Goal: Task Accomplishment & Management: Use online tool/utility

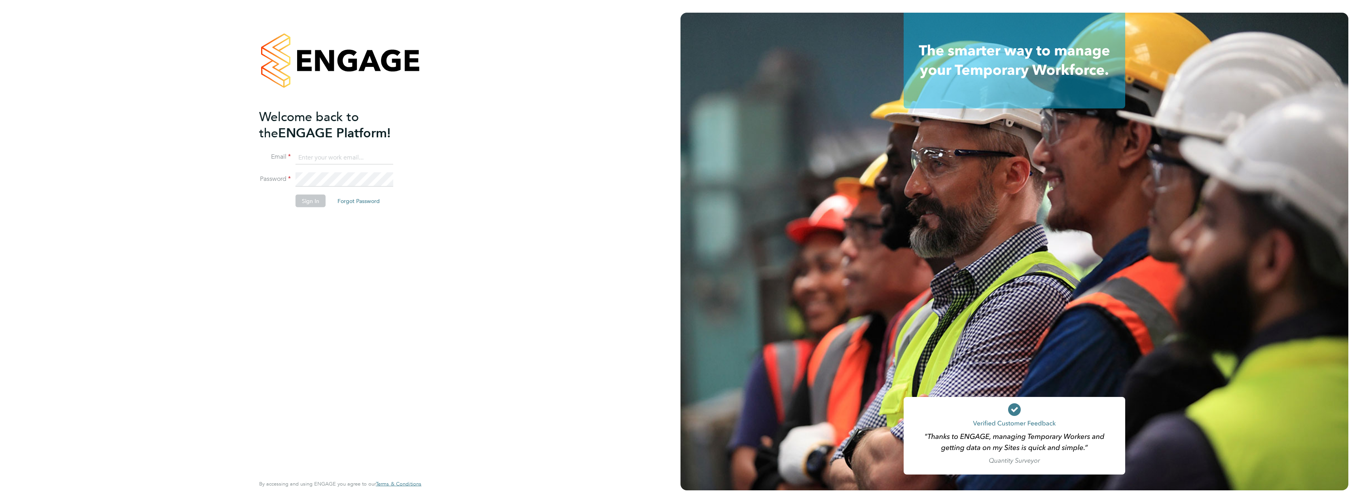
type input "[EMAIL_ADDRESS][PERSON_NAME][DOMAIN_NAME]"
click at [319, 203] on button "Sign In" at bounding box center [311, 200] width 30 height 13
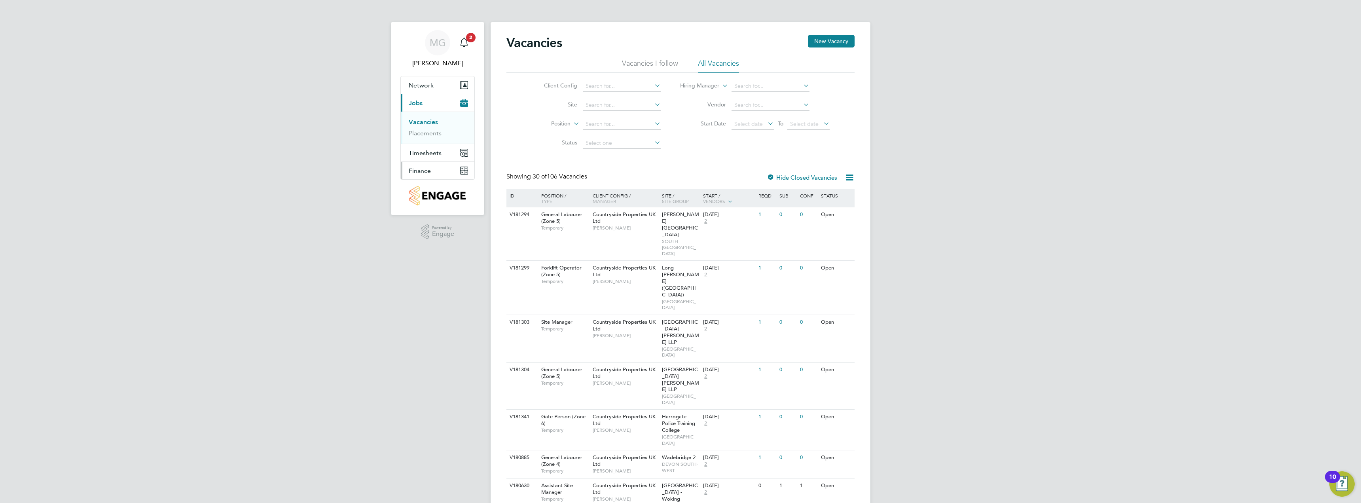
click at [428, 172] on span "Finance" at bounding box center [420, 171] width 22 height 8
click at [429, 158] on link "Invoices & Credit Notes" at bounding box center [433, 161] width 49 height 15
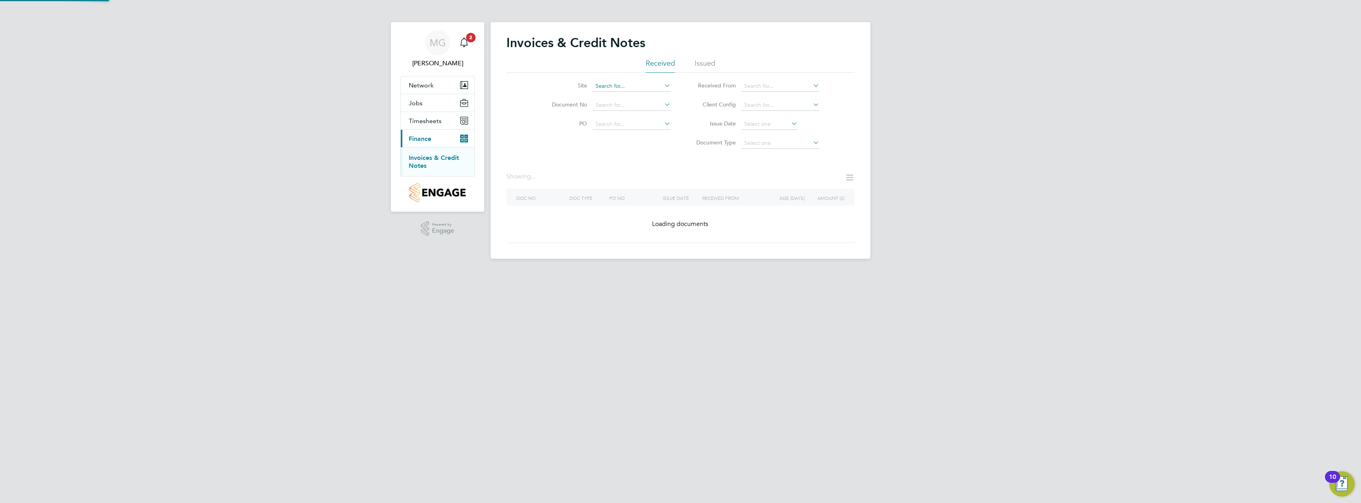
click at [639, 87] on input at bounding box center [632, 86] width 78 height 11
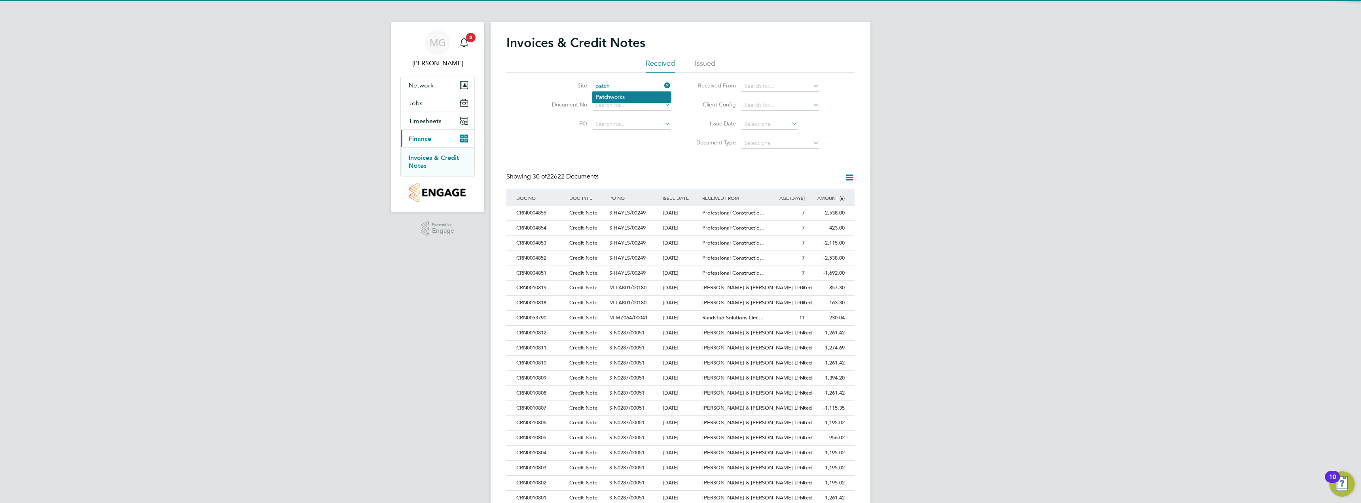
click at [621, 97] on li "Patch works" at bounding box center [631, 97] width 79 height 11
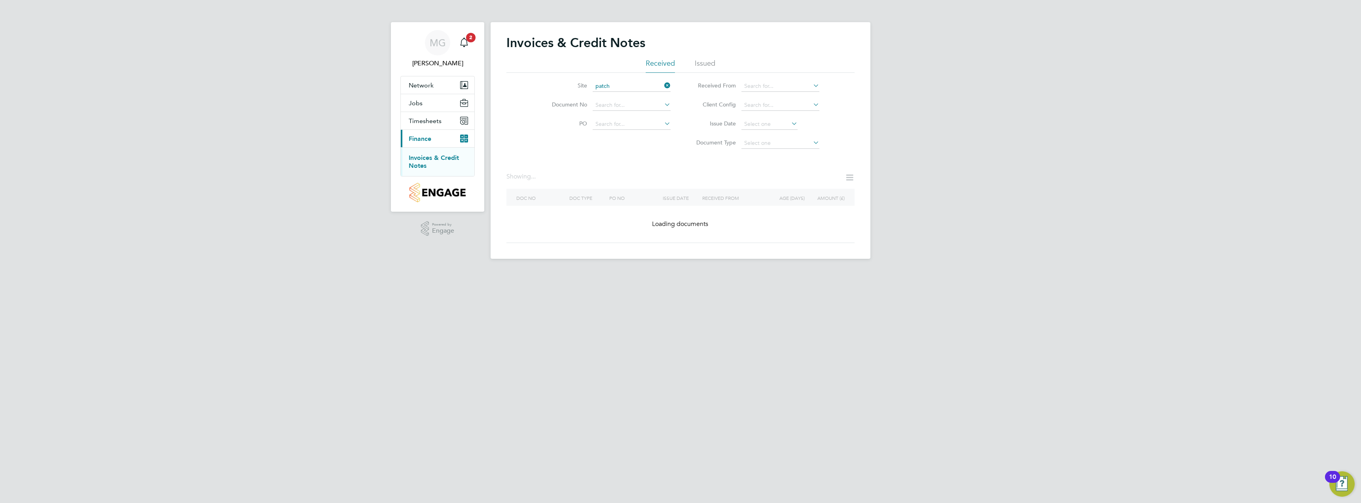
type input "Patchworks"
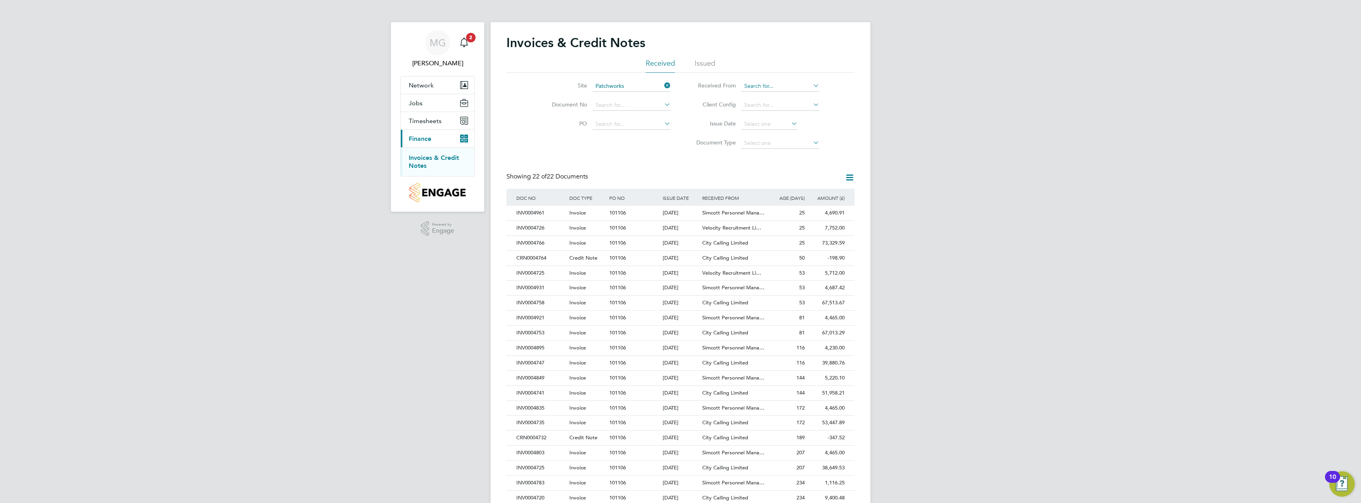
click at [773, 87] on input at bounding box center [781, 86] width 78 height 11
click at [771, 98] on li "Veloci ty Recruitment Limited" at bounding box center [781, 96] width 80 height 11
type input "Velocity Recruitment Limited"
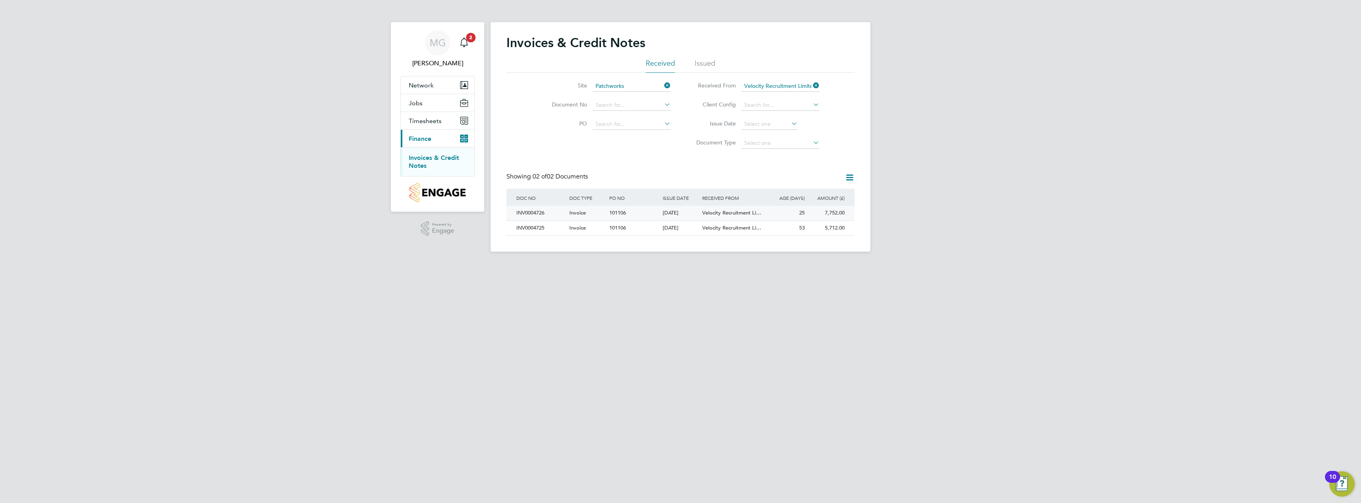
click at [621, 213] on span "101106" at bounding box center [617, 212] width 17 height 7
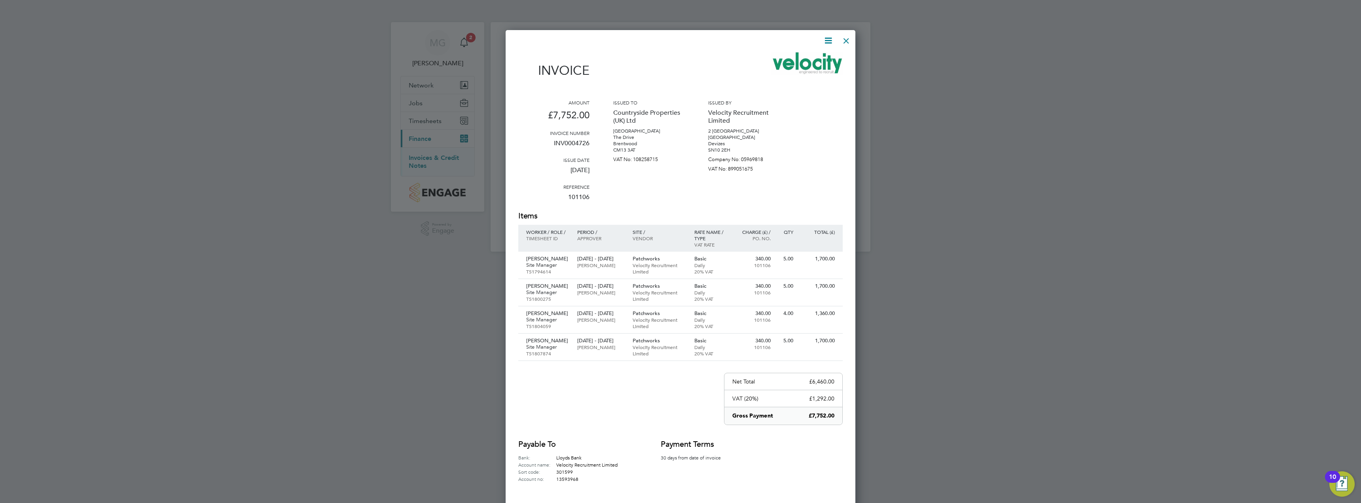
click at [434, 303] on div at bounding box center [680, 251] width 1361 height 503
click at [849, 41] on div at bounding box center [846, 39] width 14 height 14
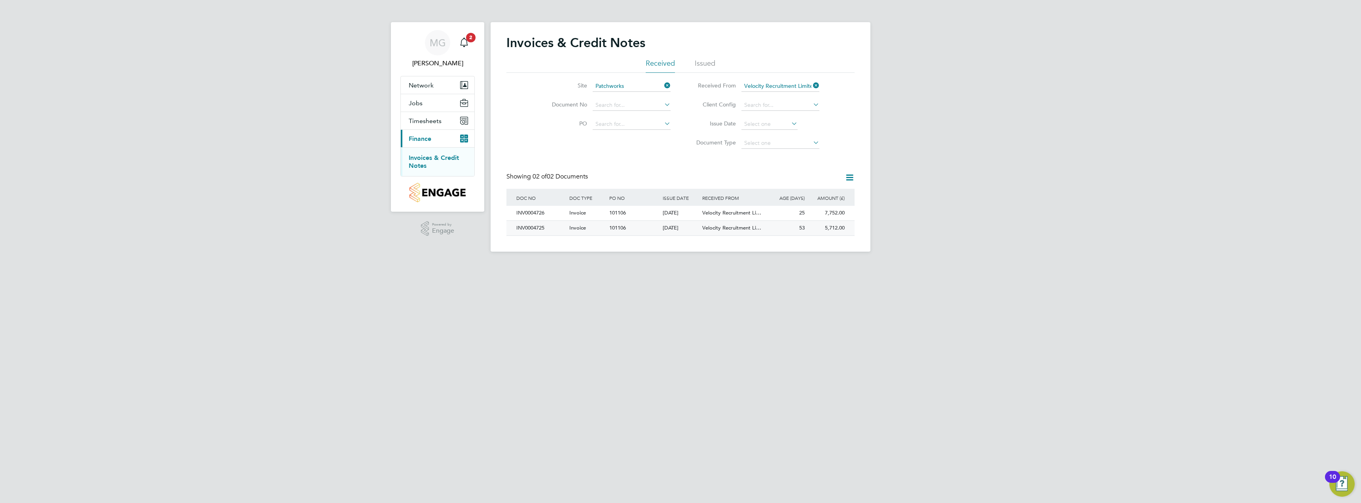
click at [822, 230] on div "5,712.00 Unpaid" at bounding box center [827, 228] width 40 height 15
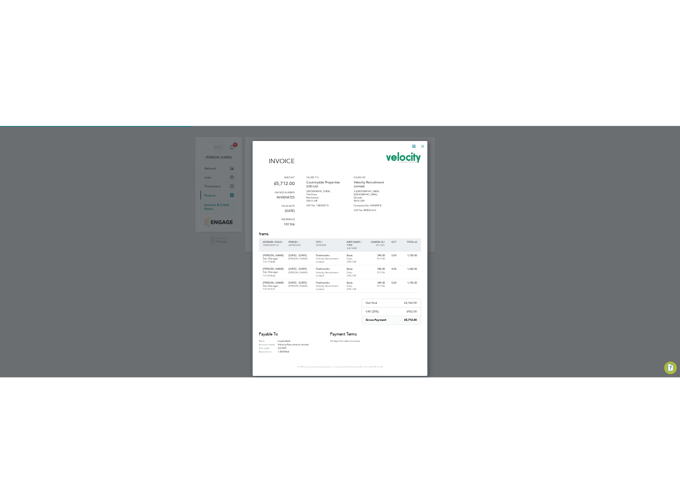
scroll to position [468, 350]
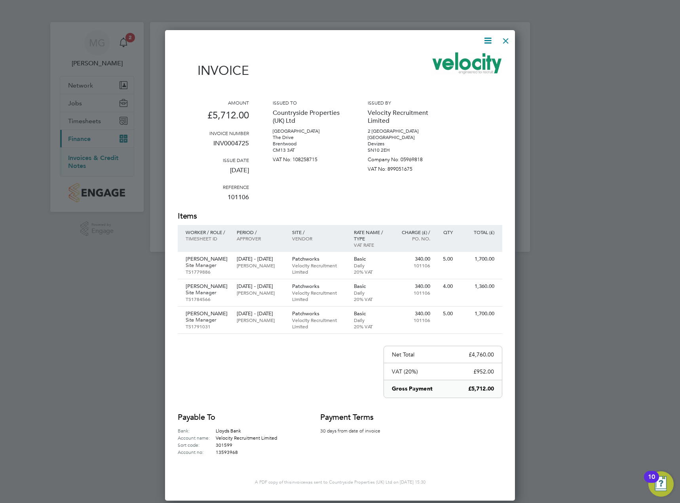
click at [508, 38] on div at bounding box center [506, 39] width 14 height 14
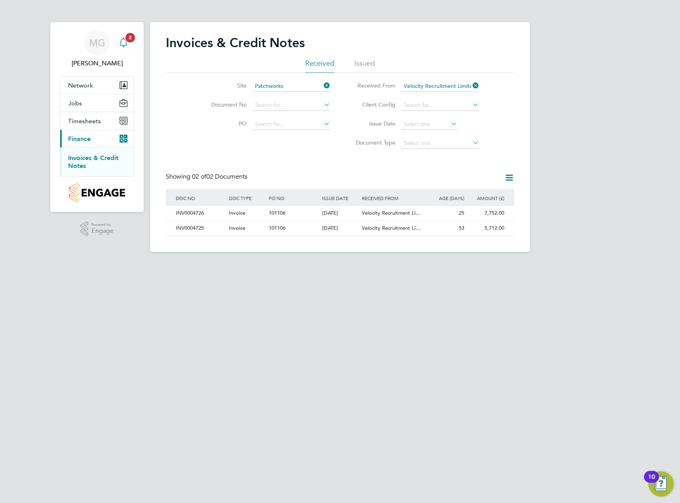
click at [131, 39] on span "2" at bounding box center [129, 37] width 9 height 9
